Goal: Task Accomplishment & Management: Use online tool/utility

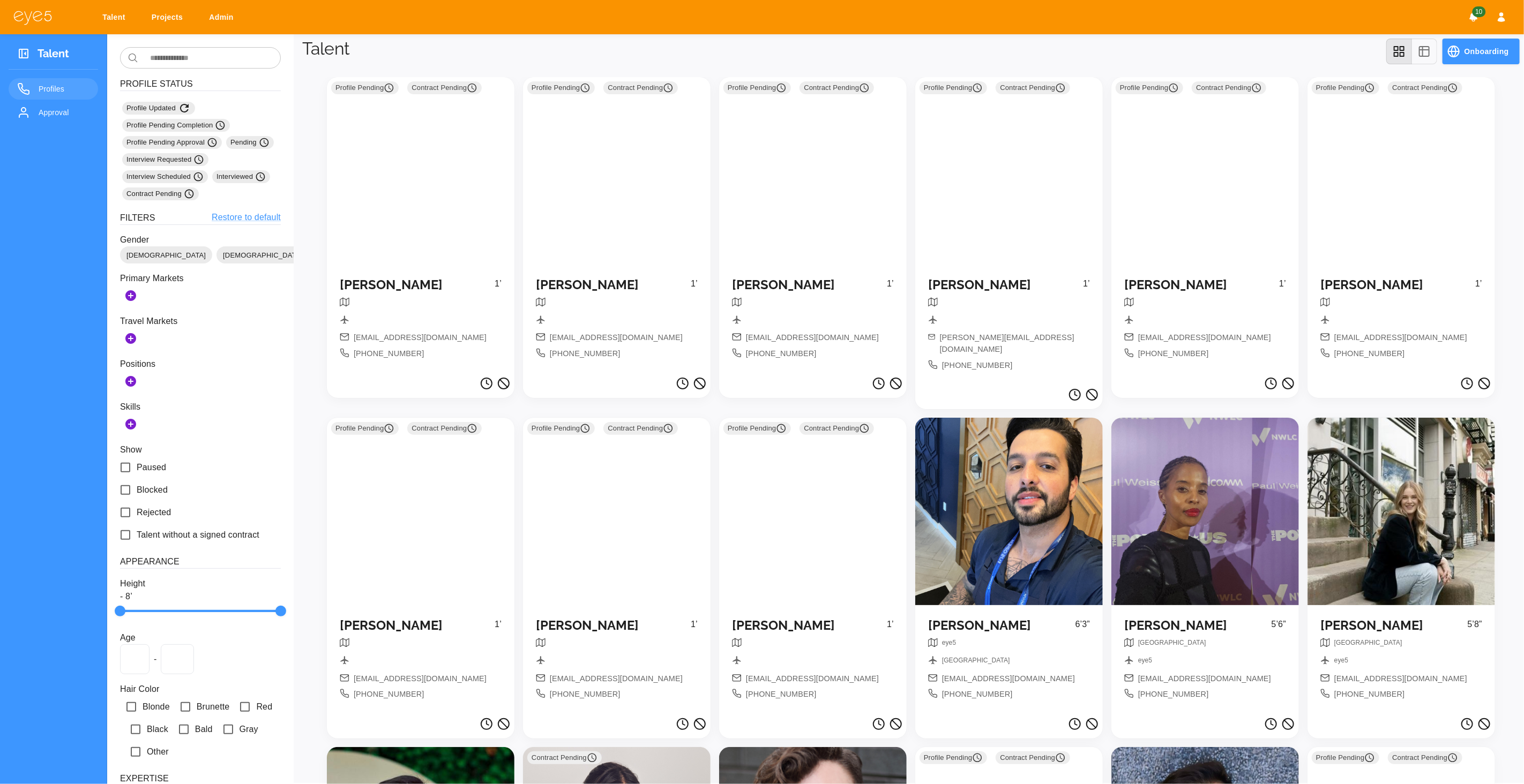
click at [158, 20] on link "Projects" at bounding box center [169, 18] width 49 height 20
select select "*"
select select "**"
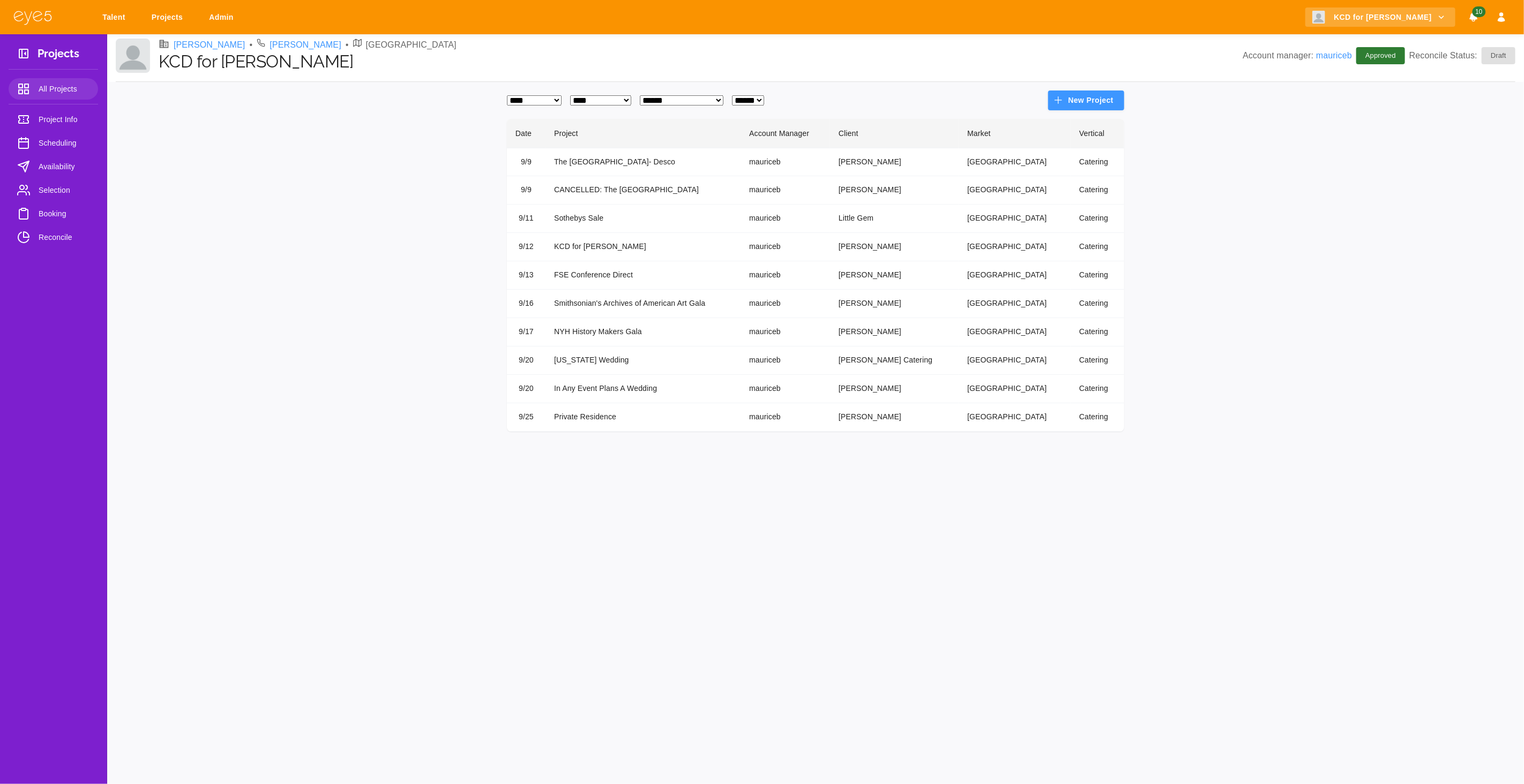
click at [621, 103] on select "**********" at bounding box center [600, 100] width 61 height 10
select select
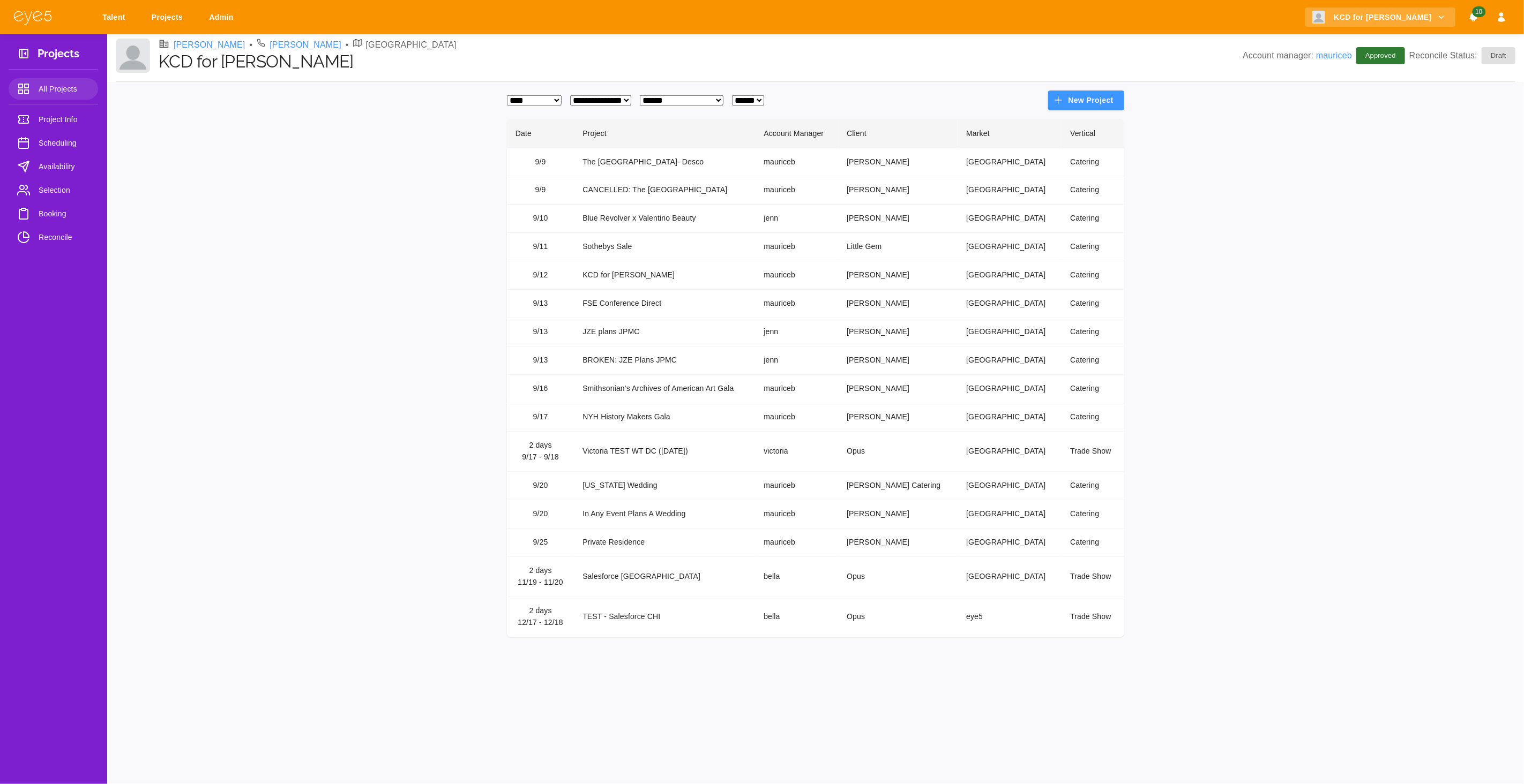
click at [719, 95] on select "**********" at bounding box center [681, 100] width 83 height 10
select select "*"
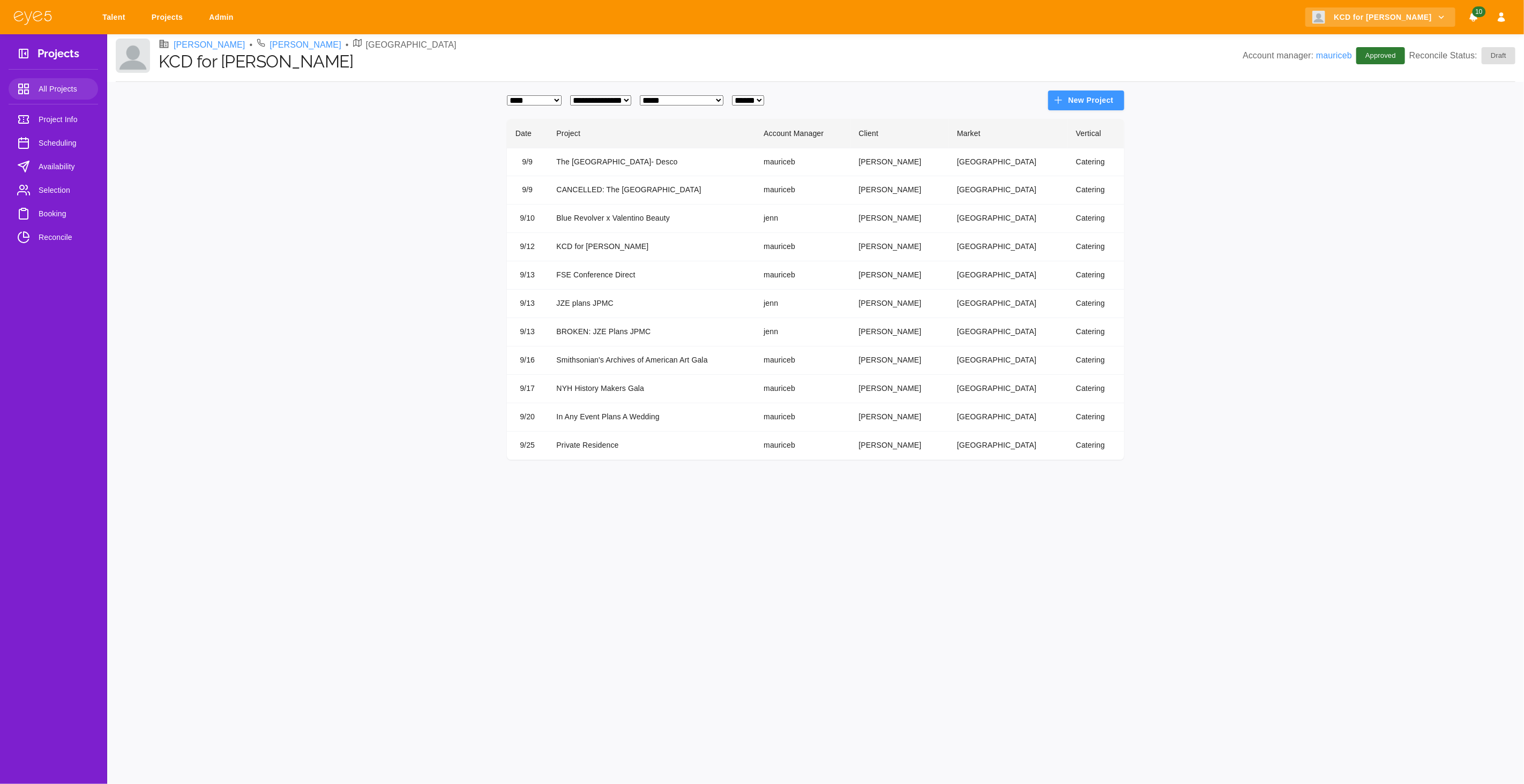
click at [621, 299] on td "JZE plans JPMC" at bounding box center [652, 304] width 208 height 28
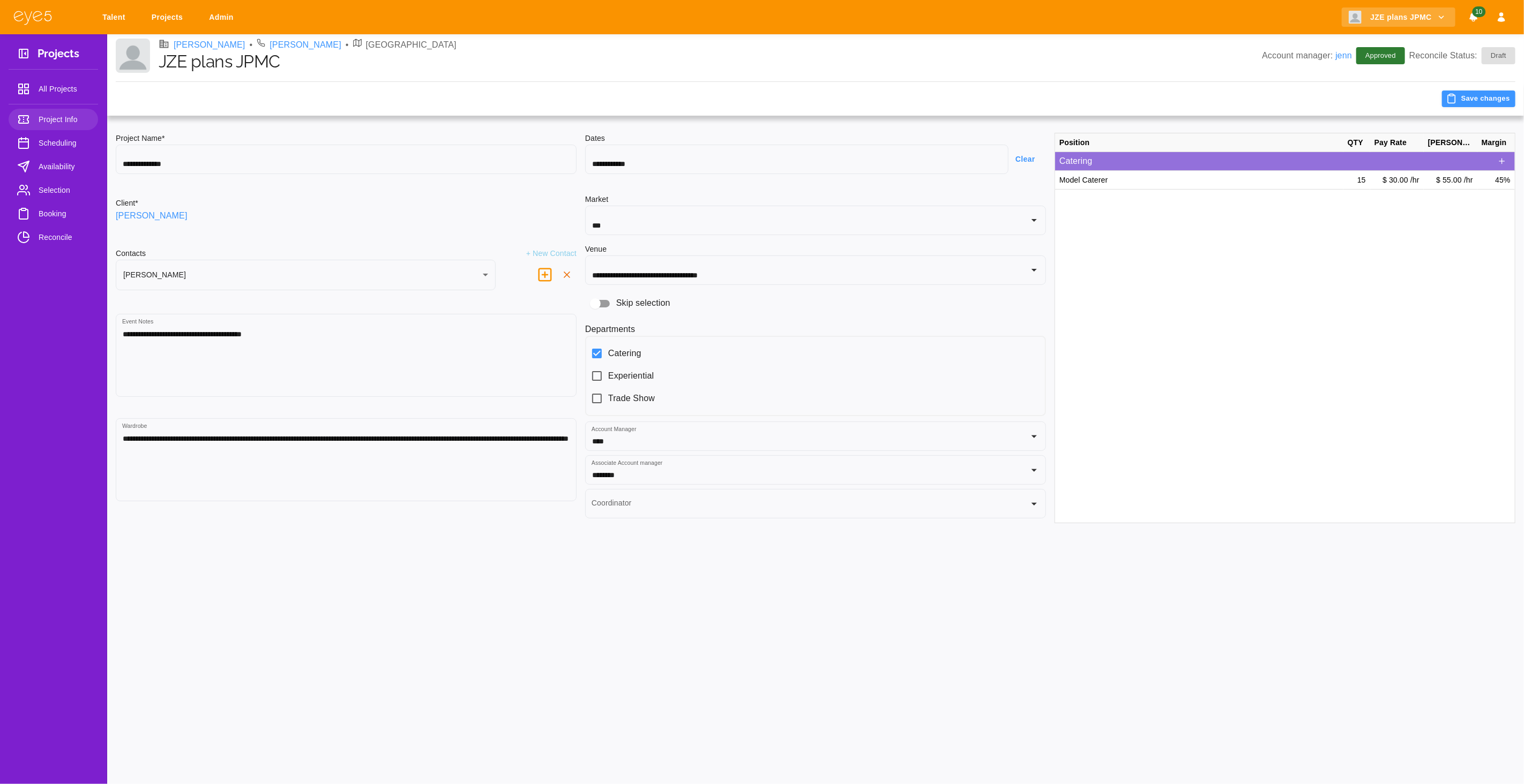
click at [53, 217] on span "Booking" at bounding box center [64, 214] width 51 height 13
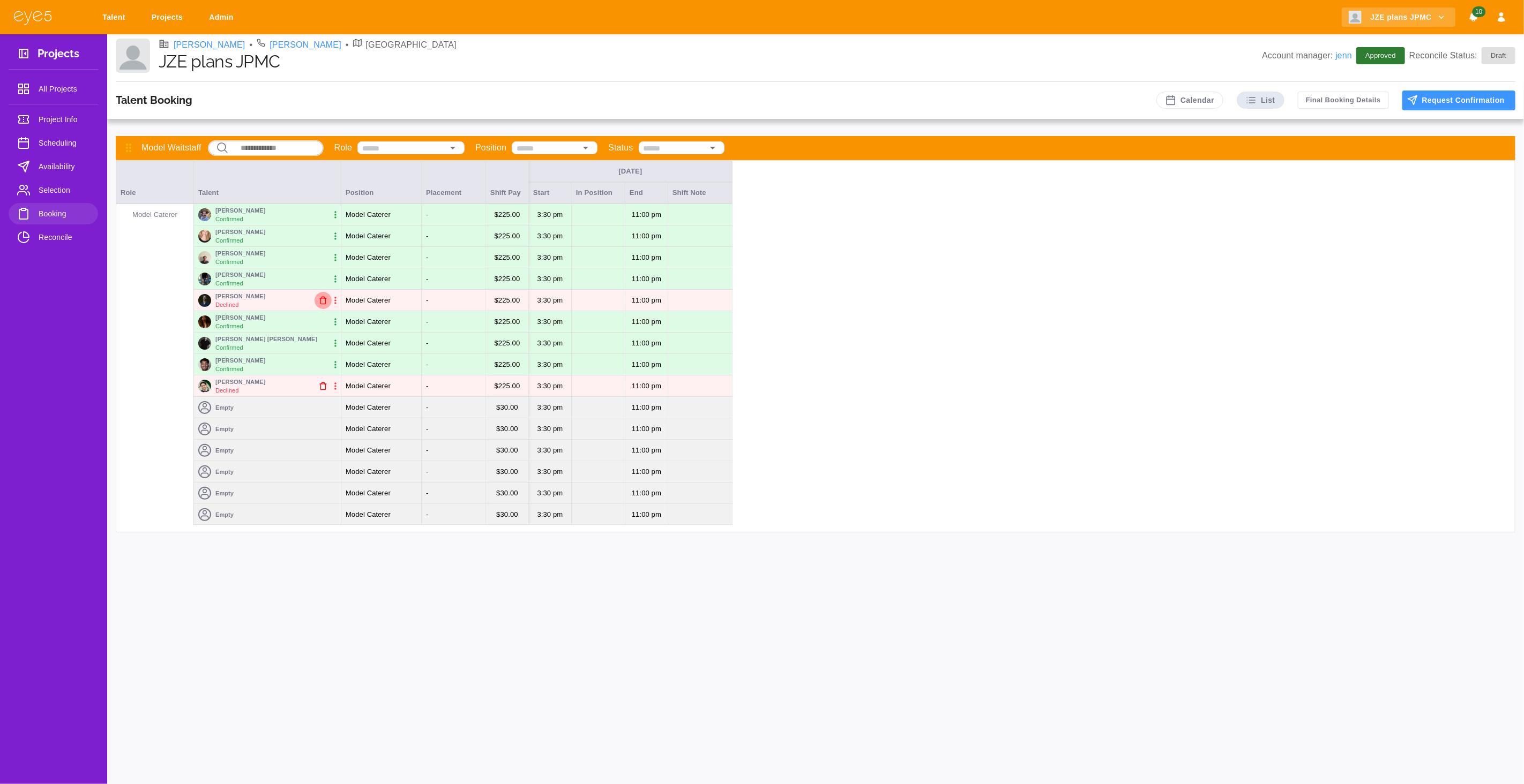
click at [324, 300] on icon "button" at bounding box center [323, 300] width 8 height 8
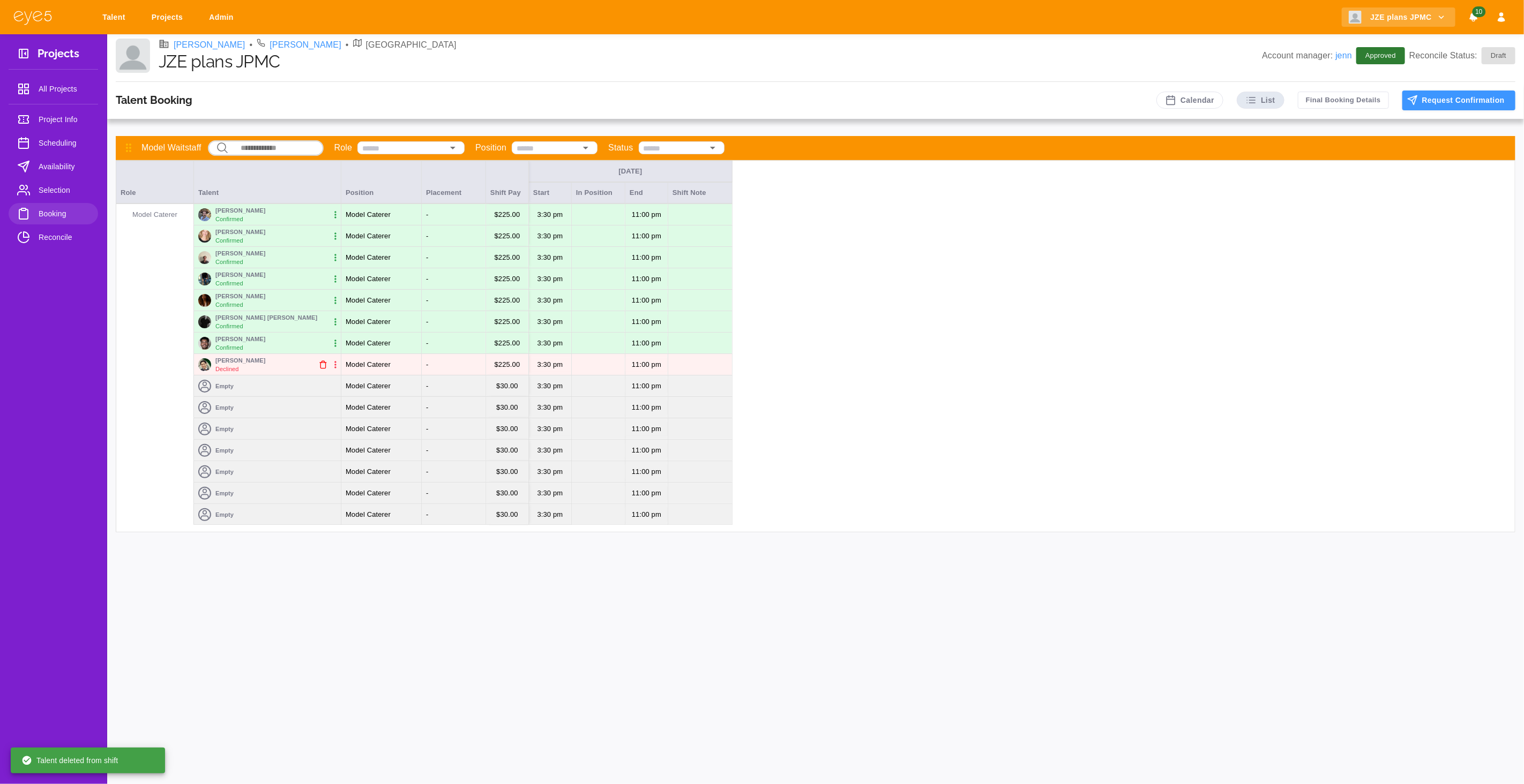
click at [321, 365] on icon "button" at bounding box center [323, 365] width 8 height 8
click at [259, 362] on div "Empty" at bounding box center [267, 365] width 147 height 21
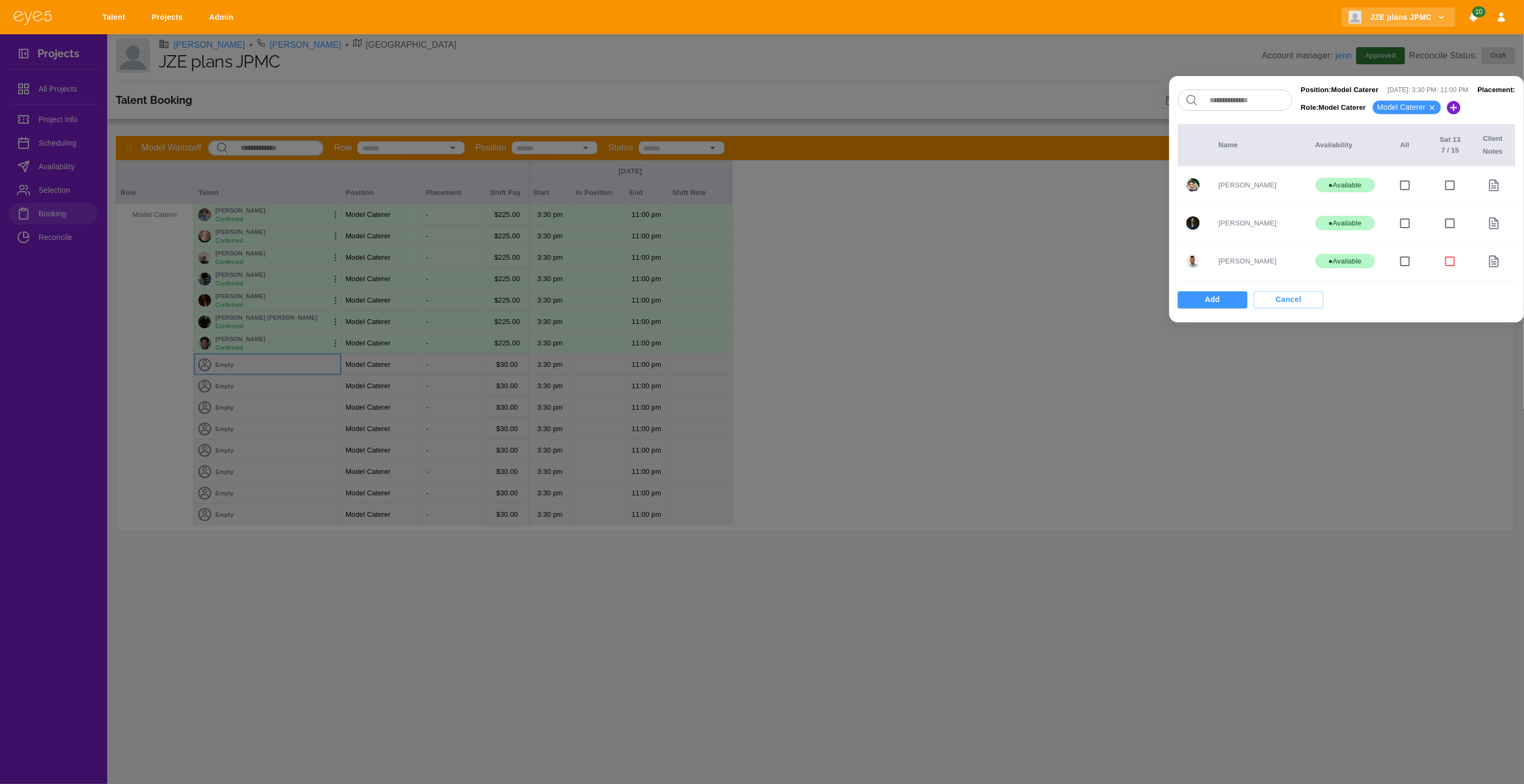
click at [118, 237] on div at bounding box center [762, 392] width 1524 height 784
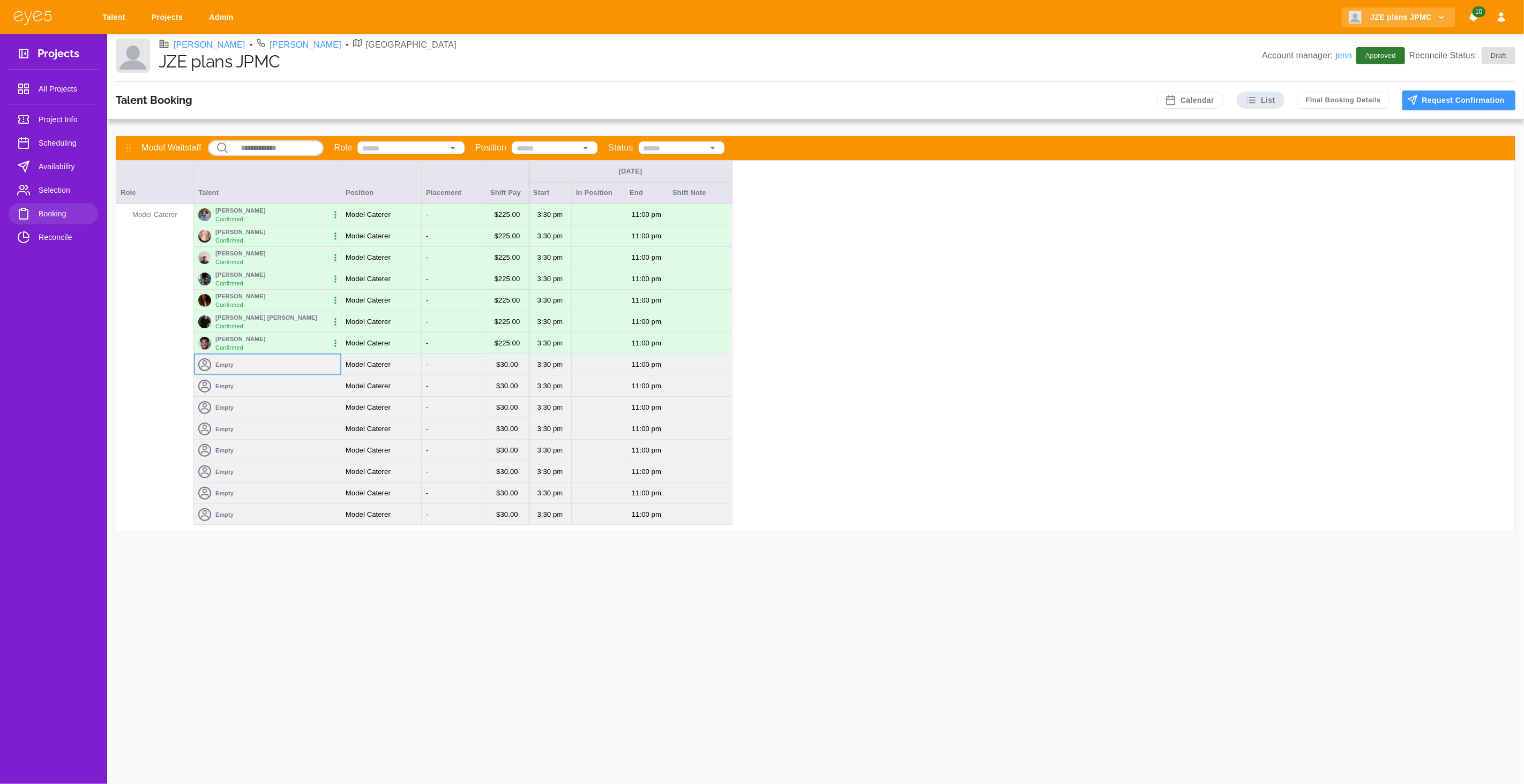
click at [62, 186] on span "Selection" at bounding box center [64, 190] width 51 height 13
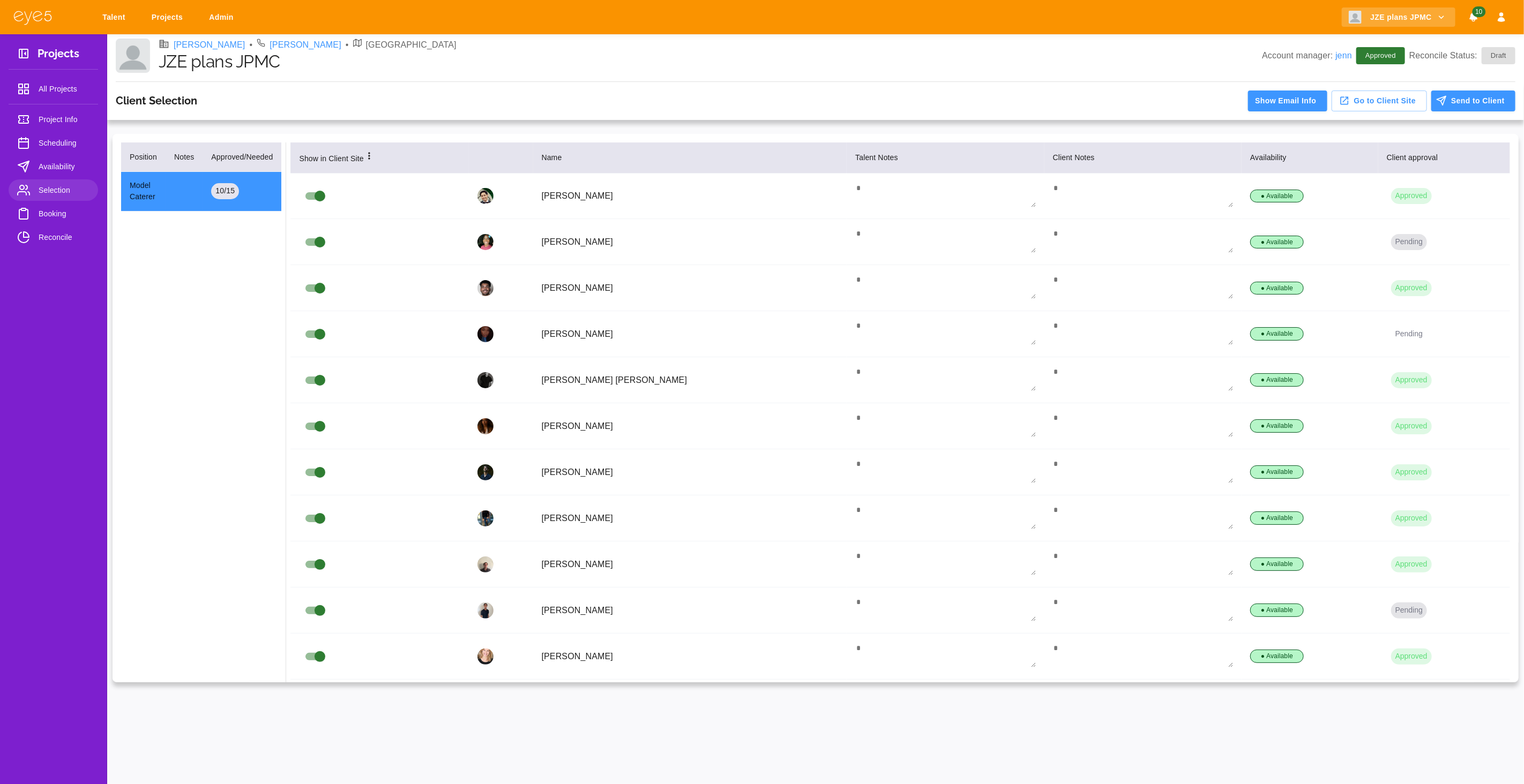
click at [1391, 336] on button "Pending" at bounding box center [1409, 334] width 36 height 16
click at [1403, 354] on li "Manually Approve" at bounding box center [1413, 355] width 87 height 20
click at [47, 216] on span "Booking" at bounding box center [64, 214] width 51 height 13
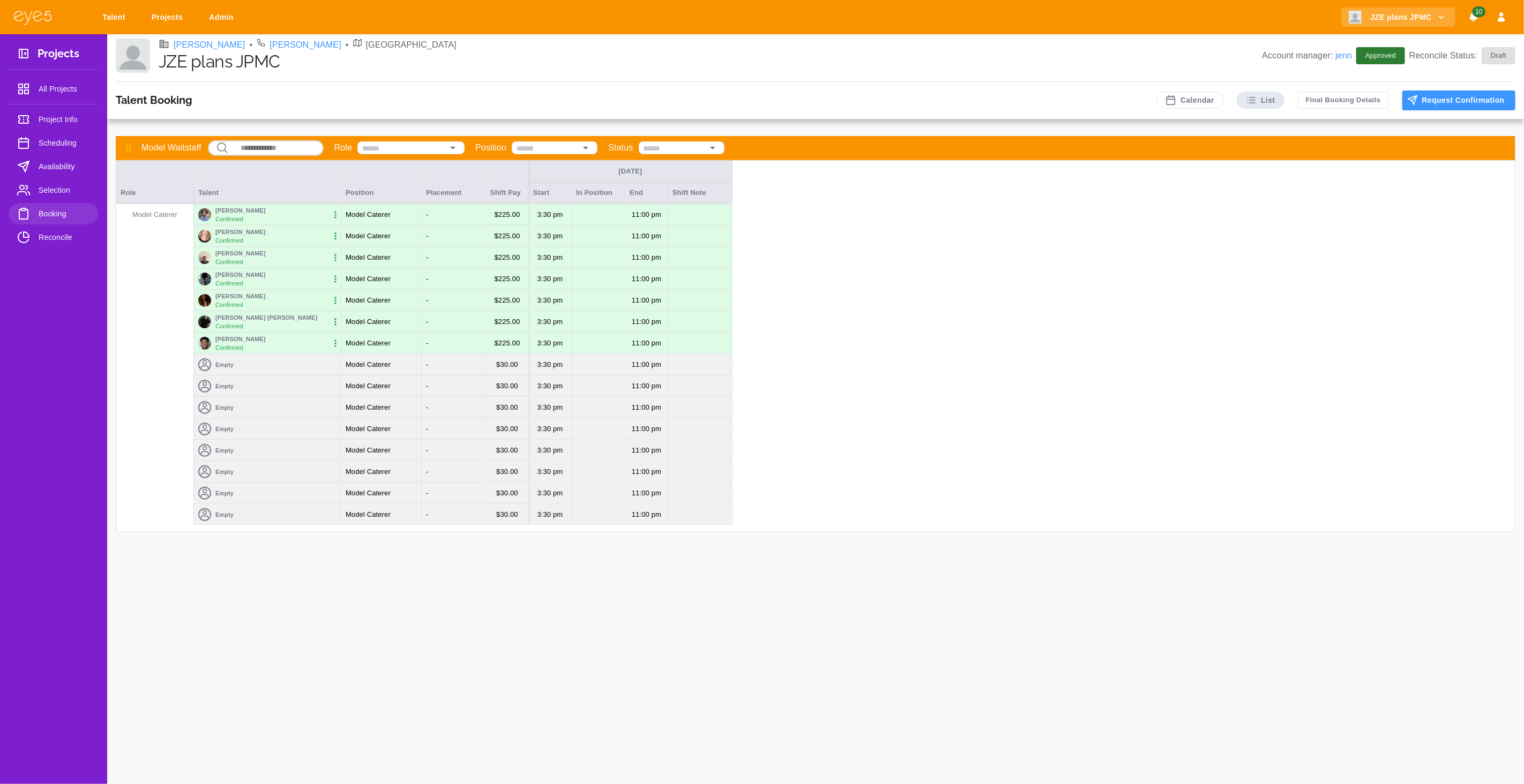
click at [277, 369] on div "Empty" at bounding box center [267, 365] width 147 height 21
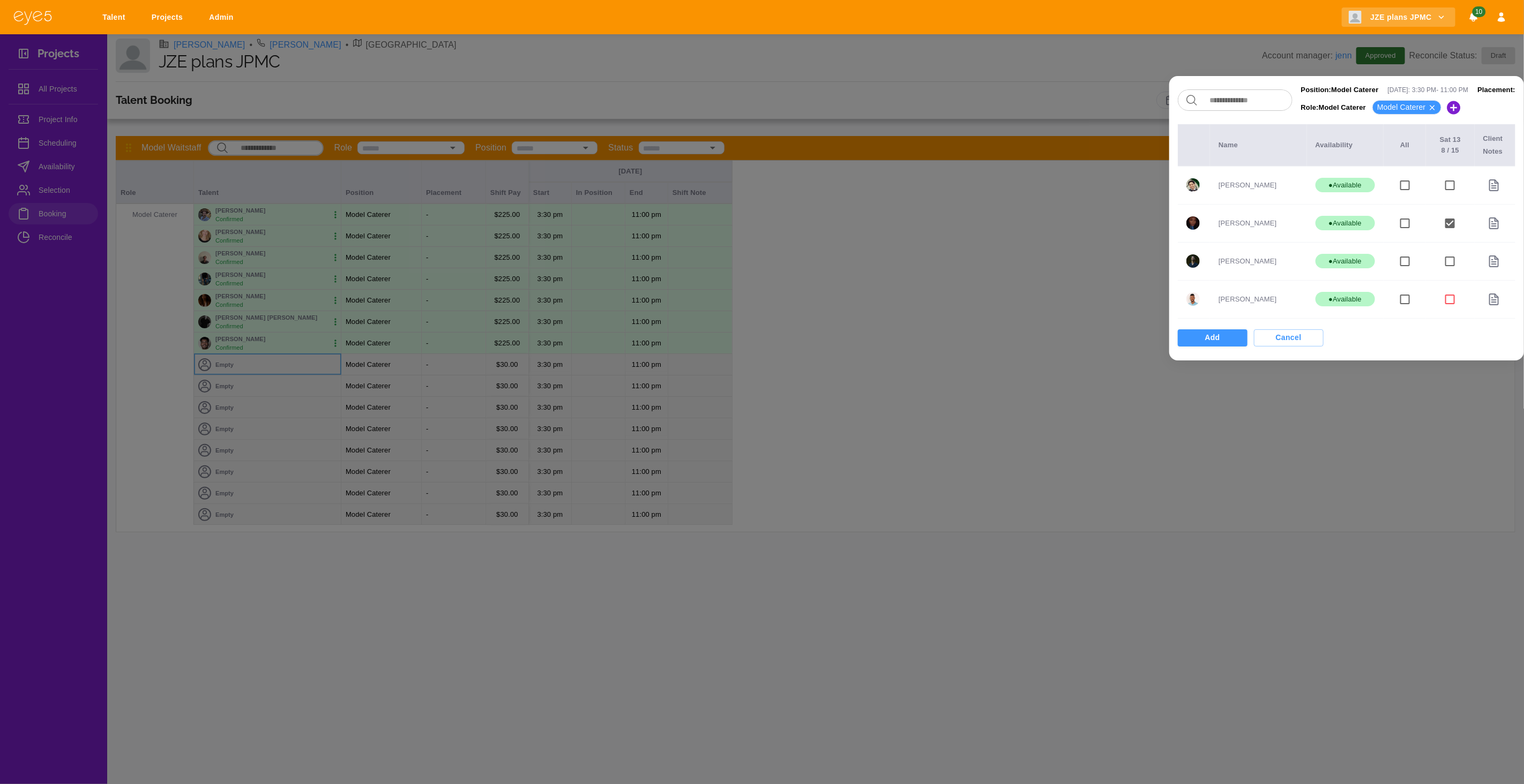
click at [1194, 339] on button "Add" at bounding box center [1213, 338] width 70 height 17
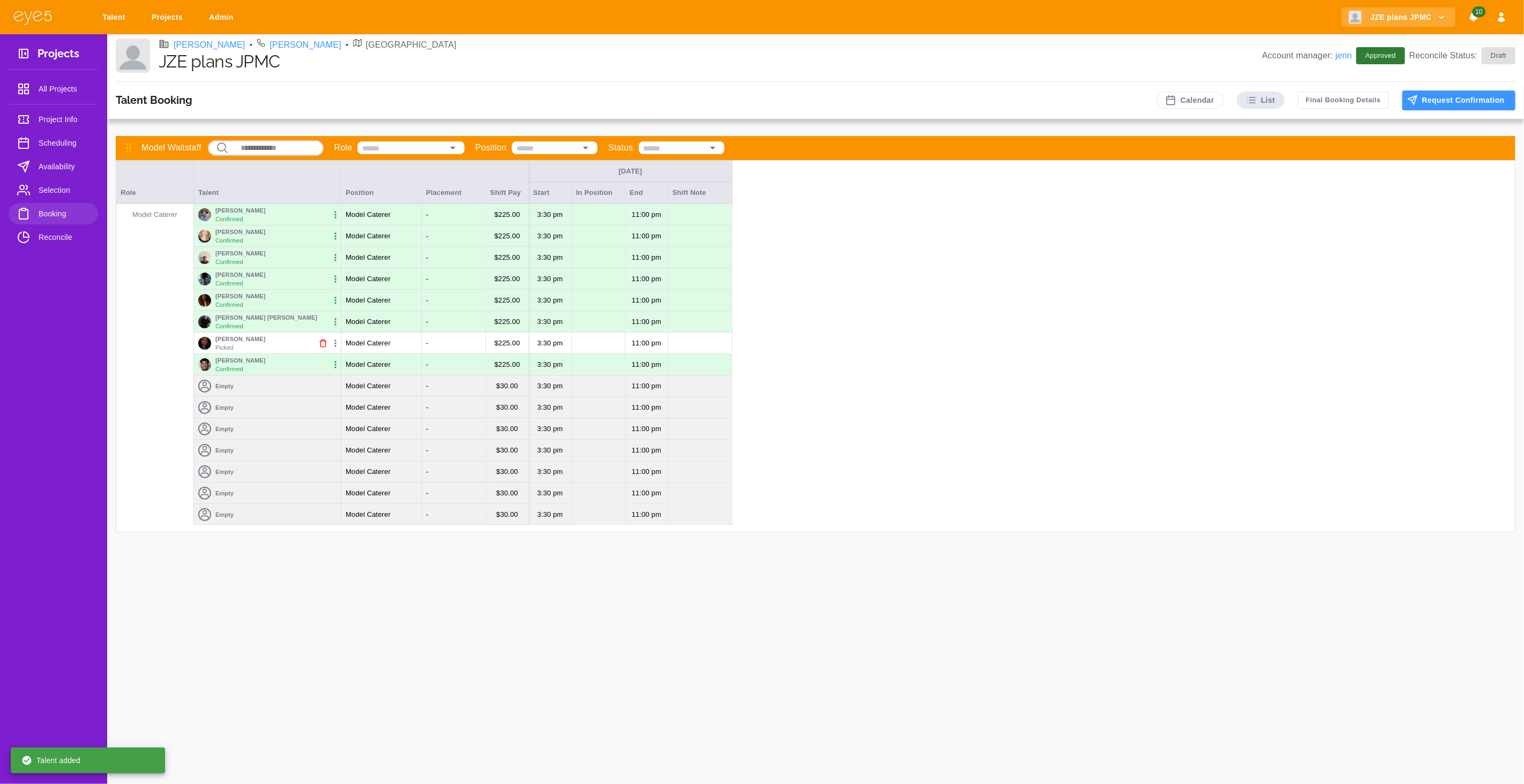
click at [334, 344] on icon "button" at bounding box center [335, 344] width 11 height 11
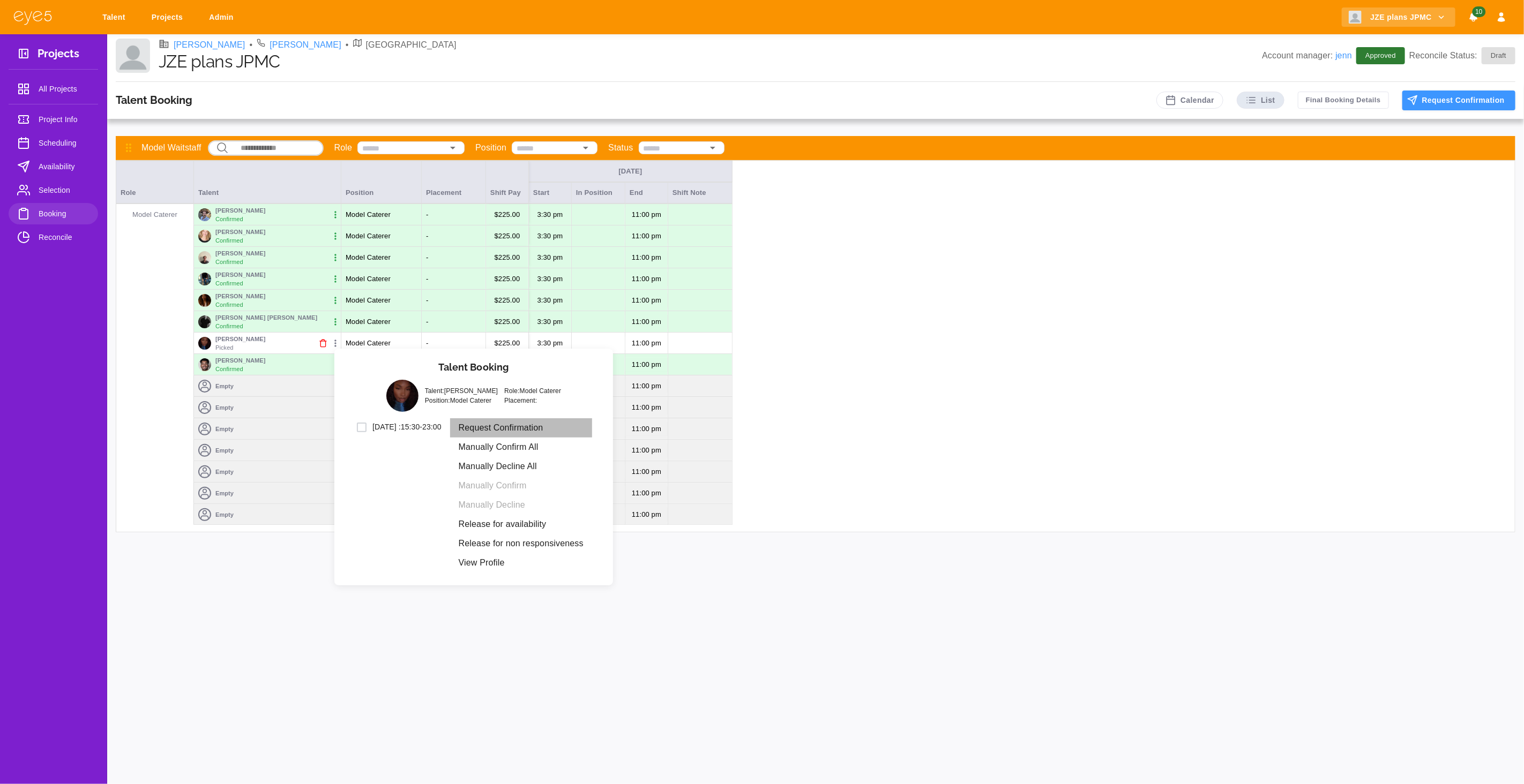
click at [537, 429] on li "Request Confirmation" at bounding box center [521, 427] width 142 height 20
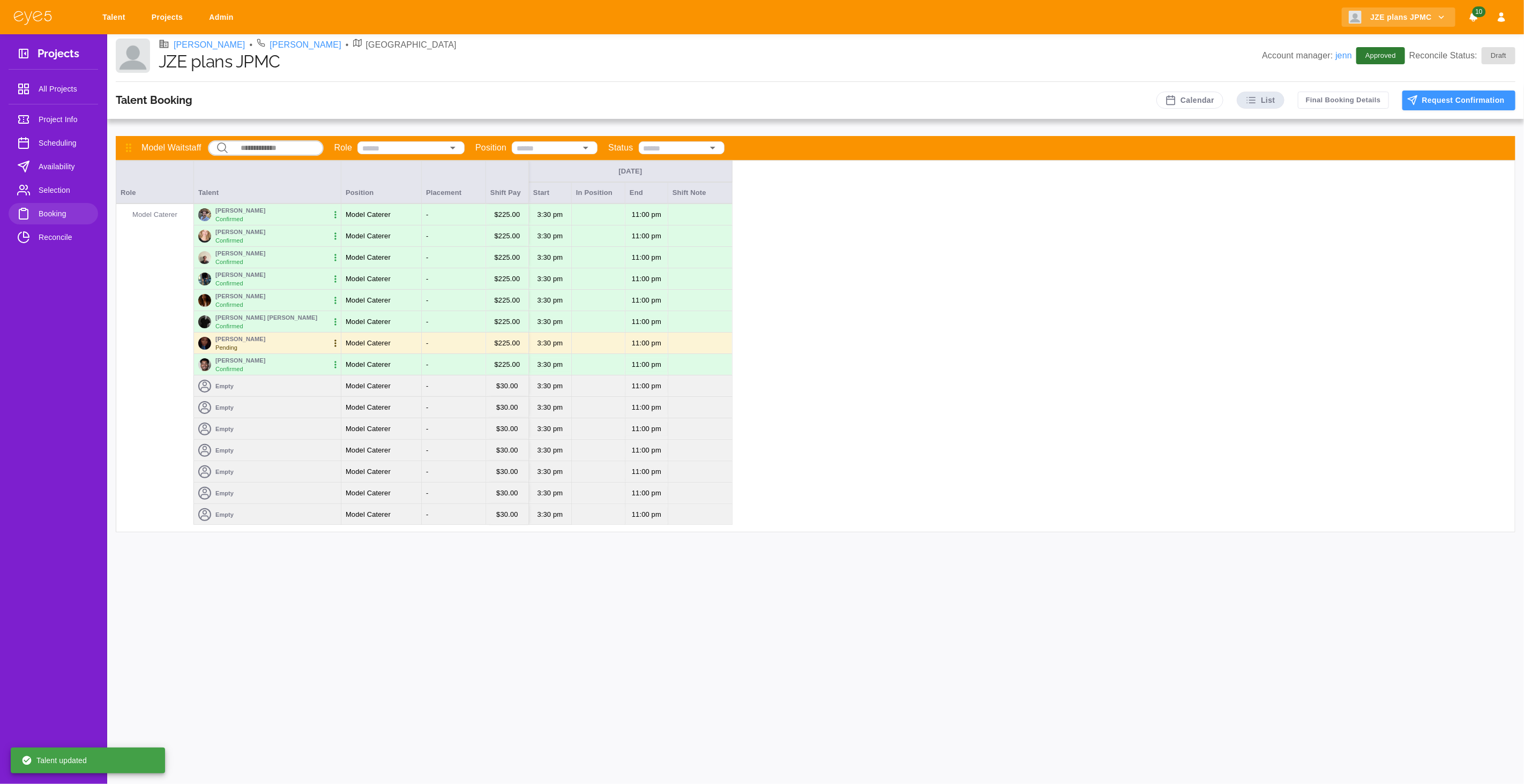
click at [44, 191] on span "Selection" at bounding box center [64, 190] width 51 height 13
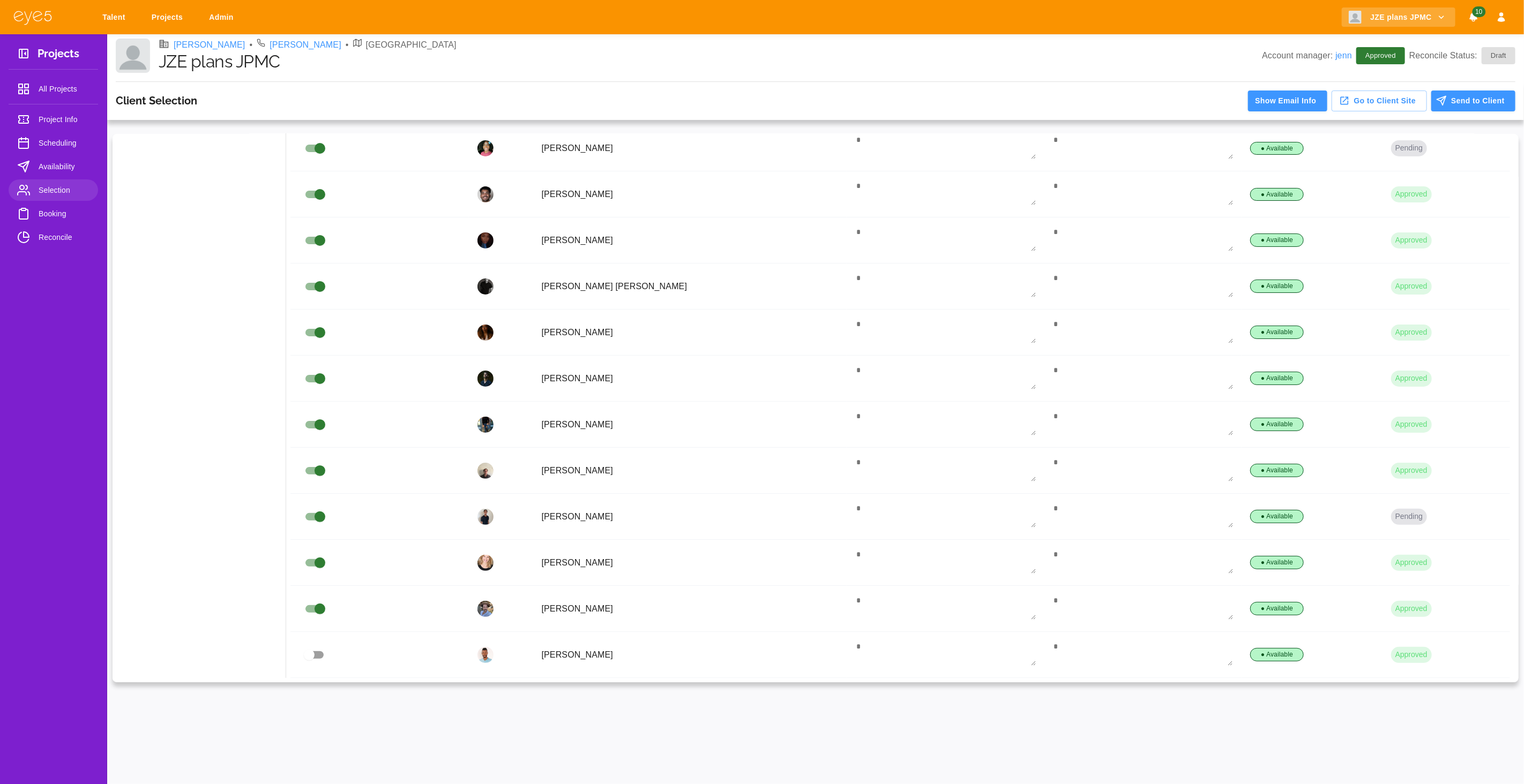
scroll to position [94, 0]
click at [63, 168] on span "Availability" at bounding box center [64, 167] width 51 height 13
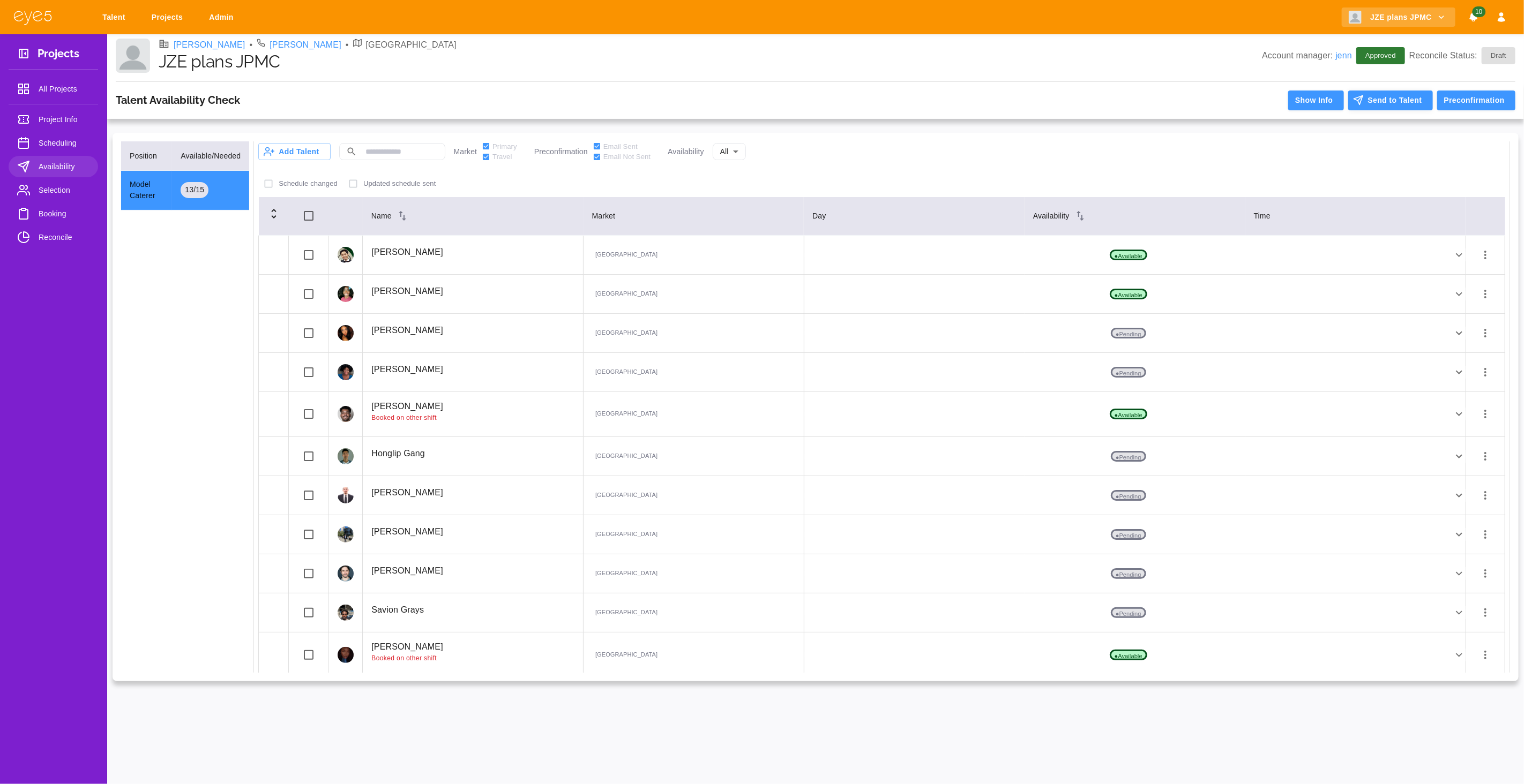
click at [1407, 104] on button "Send to Talent" at bounding box center [1390, 101] width 85 height 20
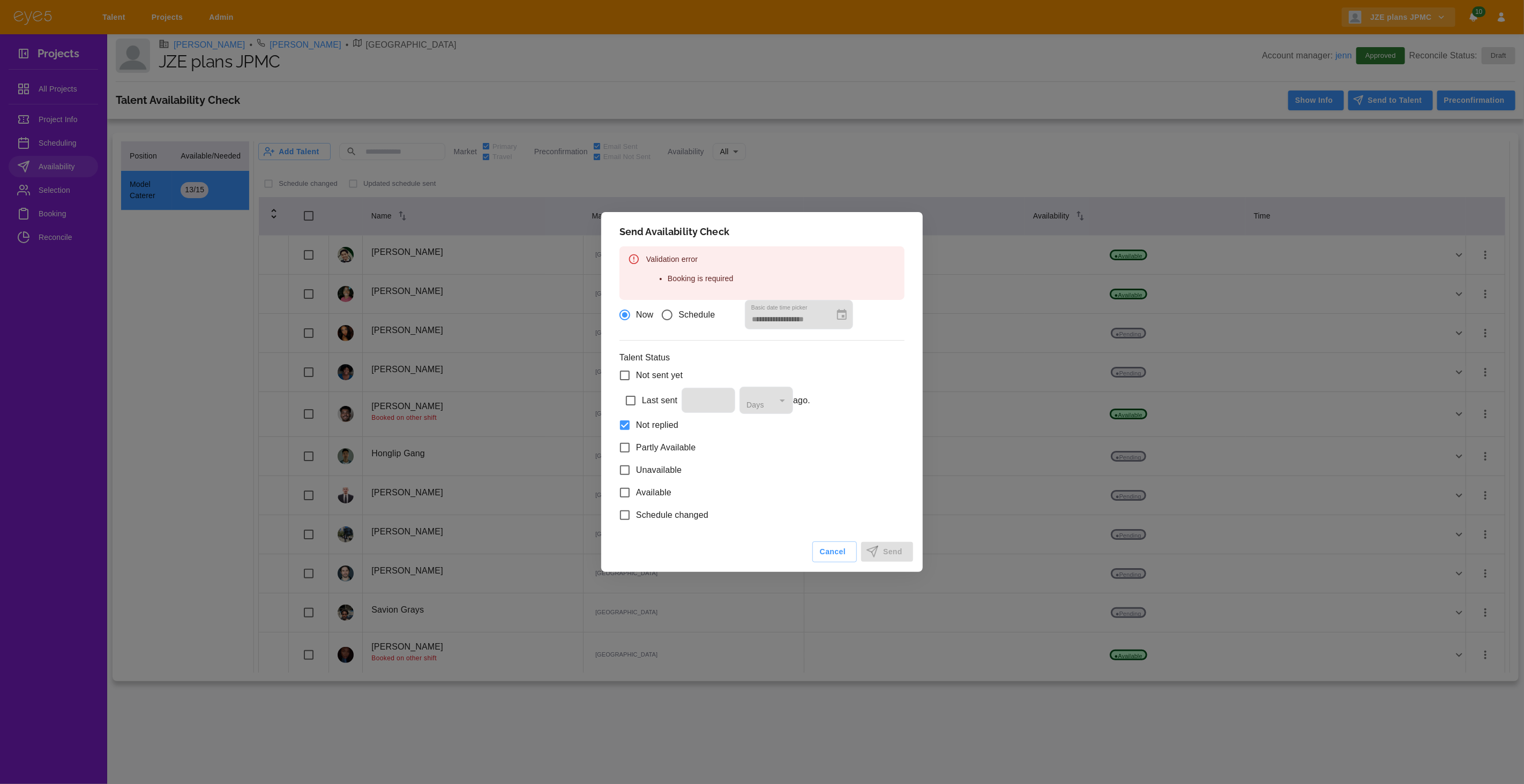
click at [1026, 175] on div "**********" at bounding box center [762, 392] width 1524 height 784
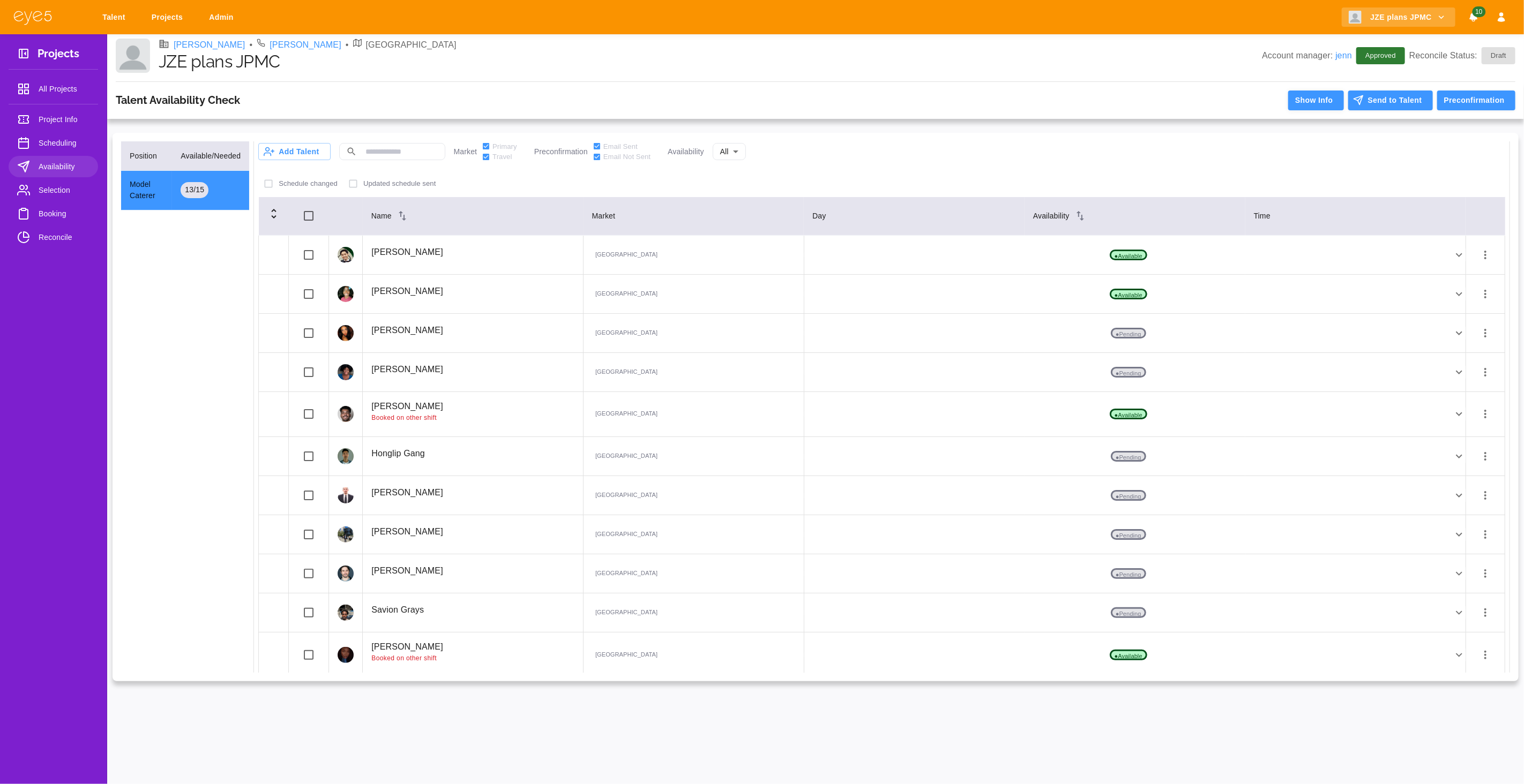
click at [1317, 99] on button "Show Info" at bounding box center [1315, 101] width 55 height 20
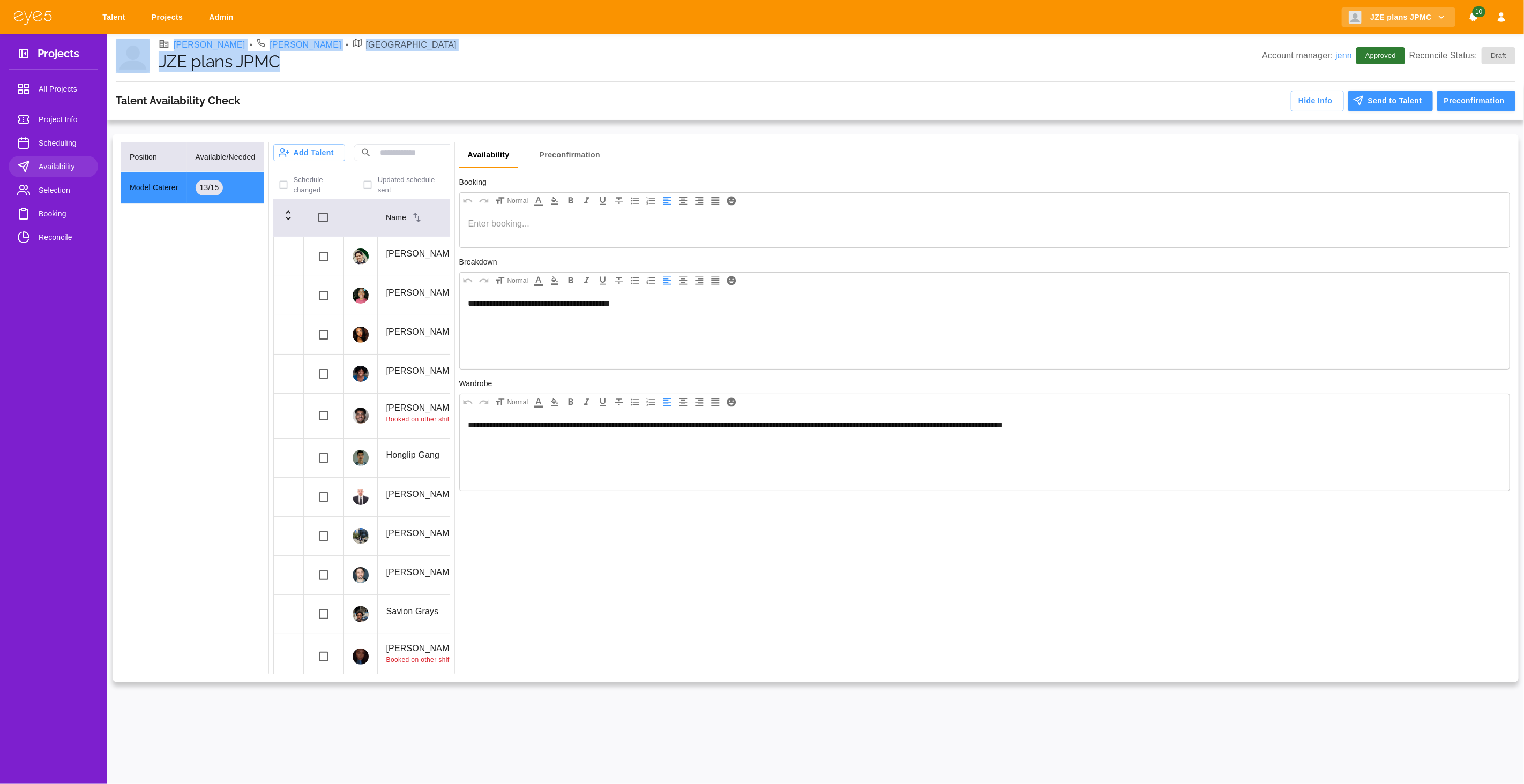
drag, startPoint x: 277, startPoint y: 60, endPoint x: 149, endPoint y: 61, distance: 128.0
click at [149, 61] on div "[PERSON_NAME] • [PERSON_NAME] Shoeplein • NYC JZE plans JPMC Account manager: […" at bounding box center [816, 56] width 1400 height 34
click at [304, 66] on h1 "JZE plans JPMC" at bounding box center [710, 61] width 1103 height 20
drag, startPoint x: 273, startPoint y: 60, endPoint x: 160, endPoint y: 67, distance: 113.2
click at [160, 67] on h1 "JZE plans JPMC" at bounding box center [710, 61] width 1103 height 20
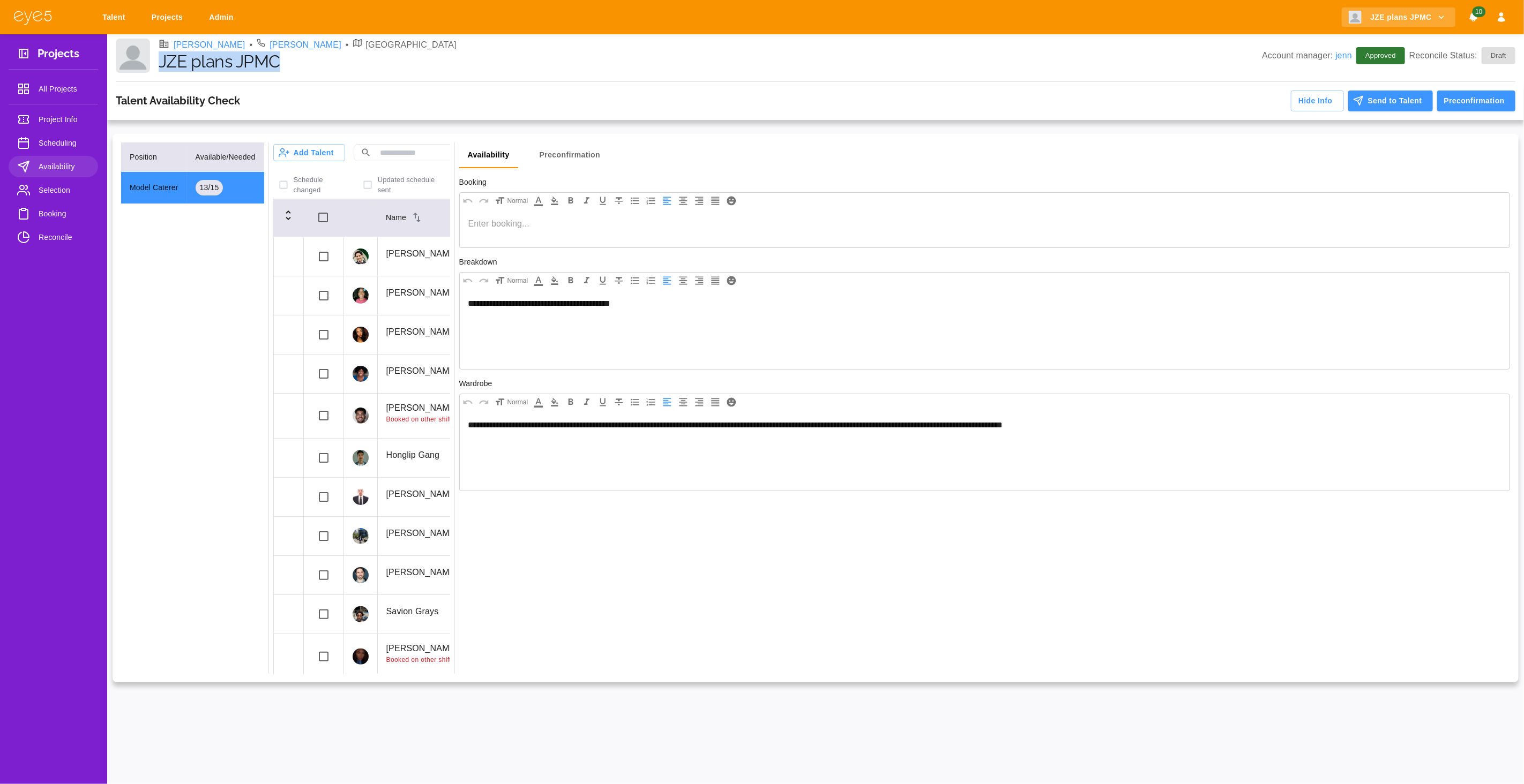
copy h1 "JZE plans JPMC"
click at [537, 236] on div at bounding box center [984, 228] width 1050 height 38
click at [1407, 101] on button "Send to Talent" at bounding box center [1390, 101] width 85 height 21
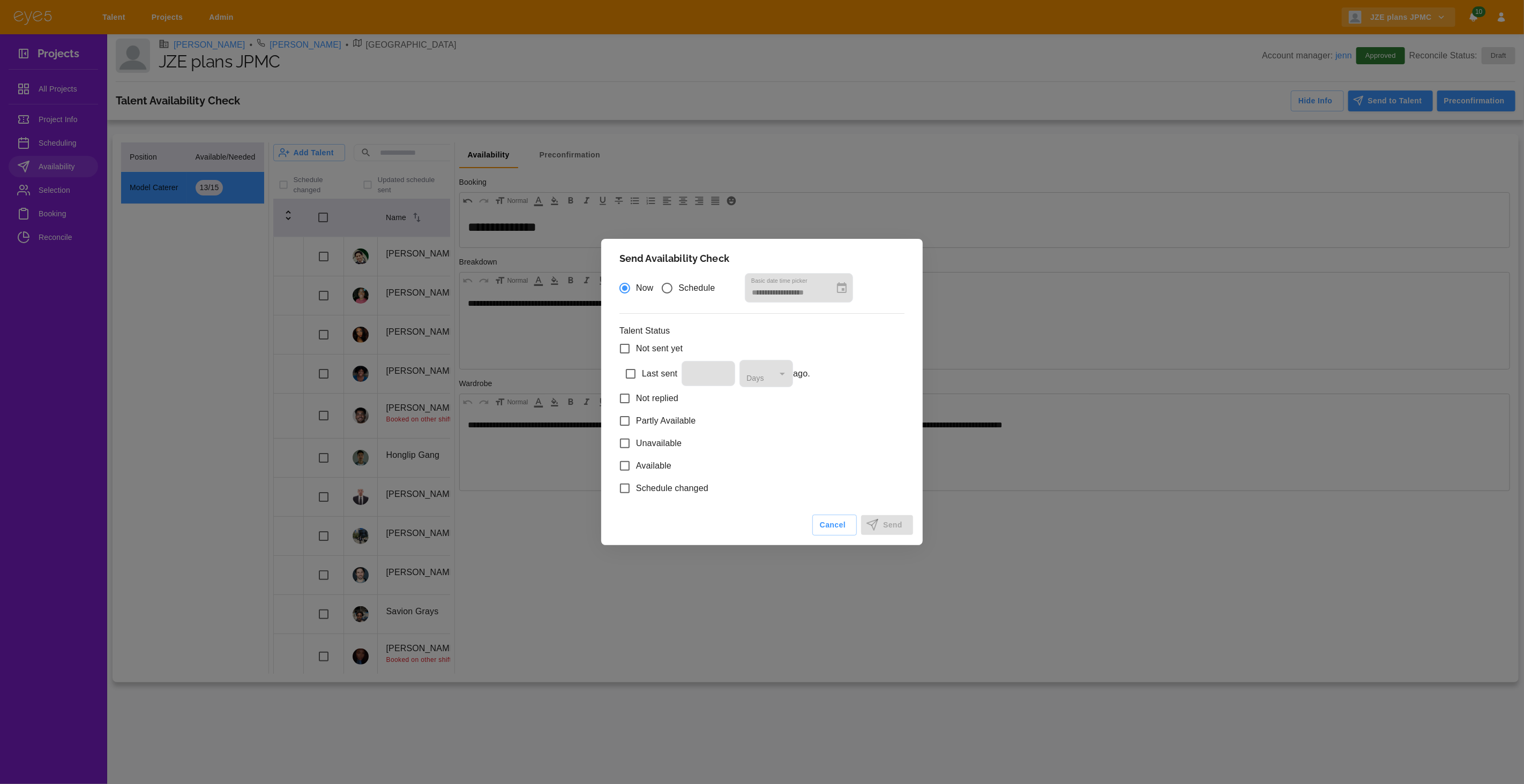
type input "**********"
click at [880, 520] on button "Send" at bounding box center [887, 525] width 52 height 20
